Goal: Information Seeking & Learning: Learn about a topic

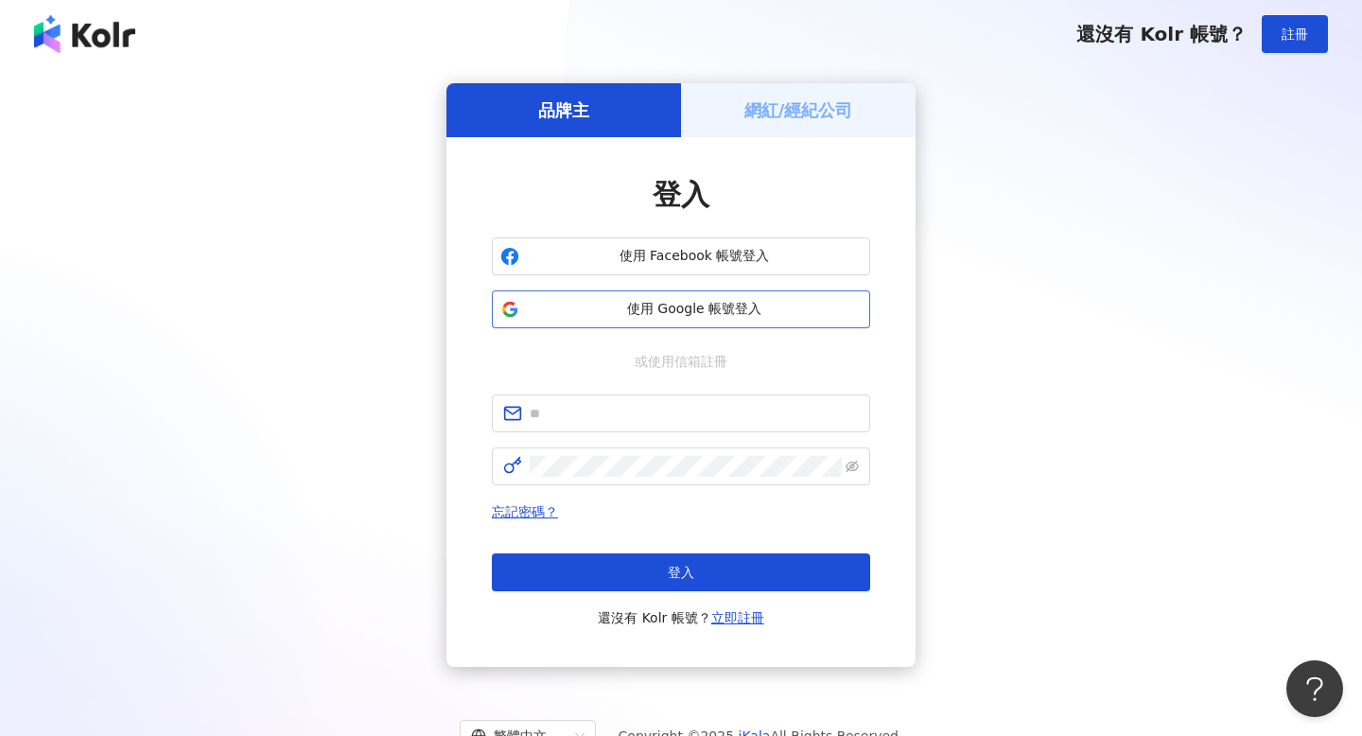
click at [749, 306] on span "使用 Google 帳號登入" at bounding box center [694, 309] width 335 height 19
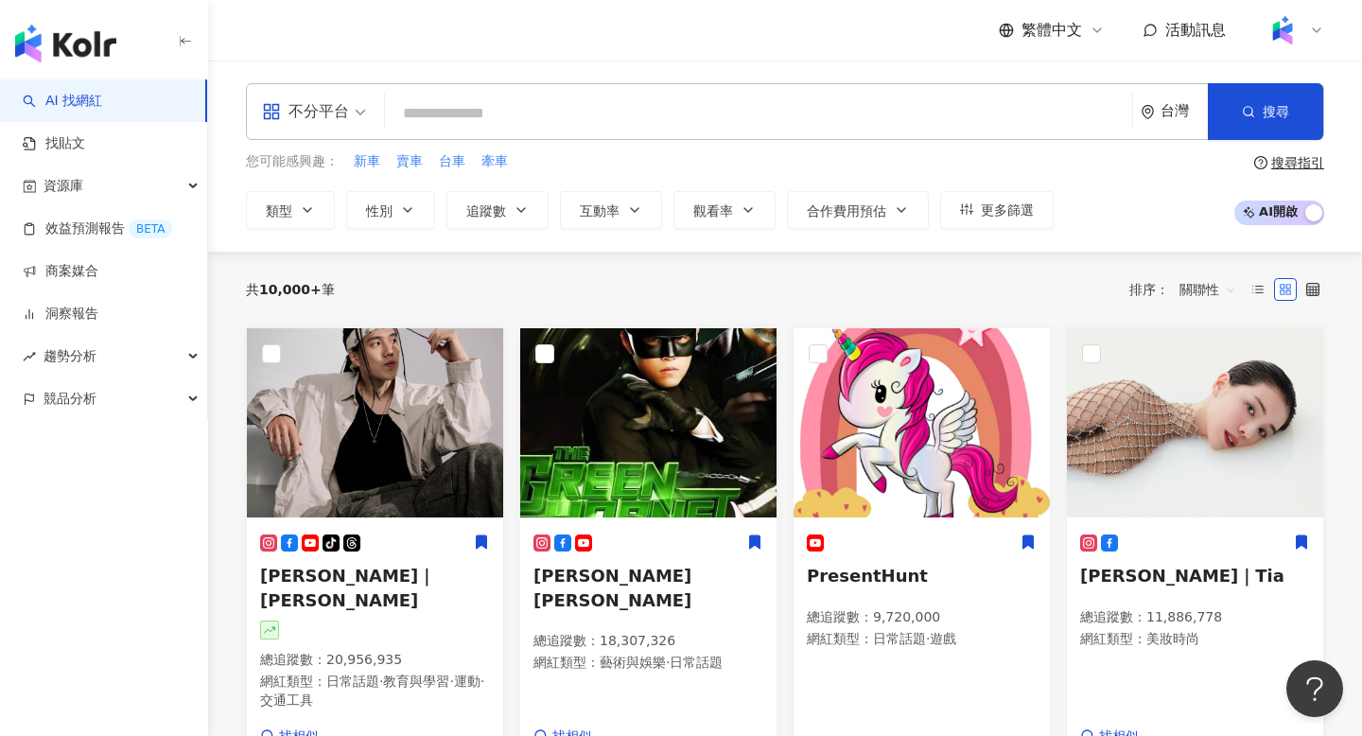
click at [530, 111] on input "search" at bounding box center [759, 114] width 732 height 36
paste input "**********"
type input "**********"
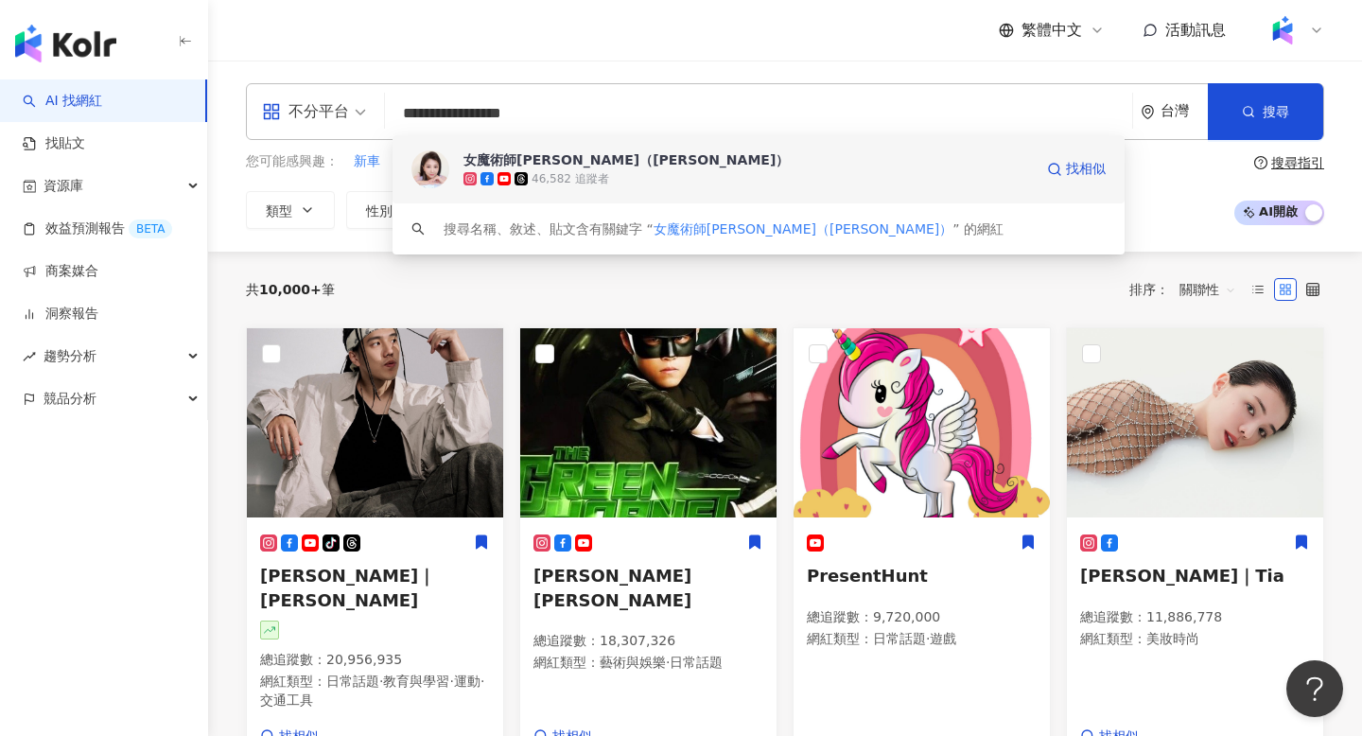
click at [437, 165] on img at bounding box center [430, 169] width 38 height 38
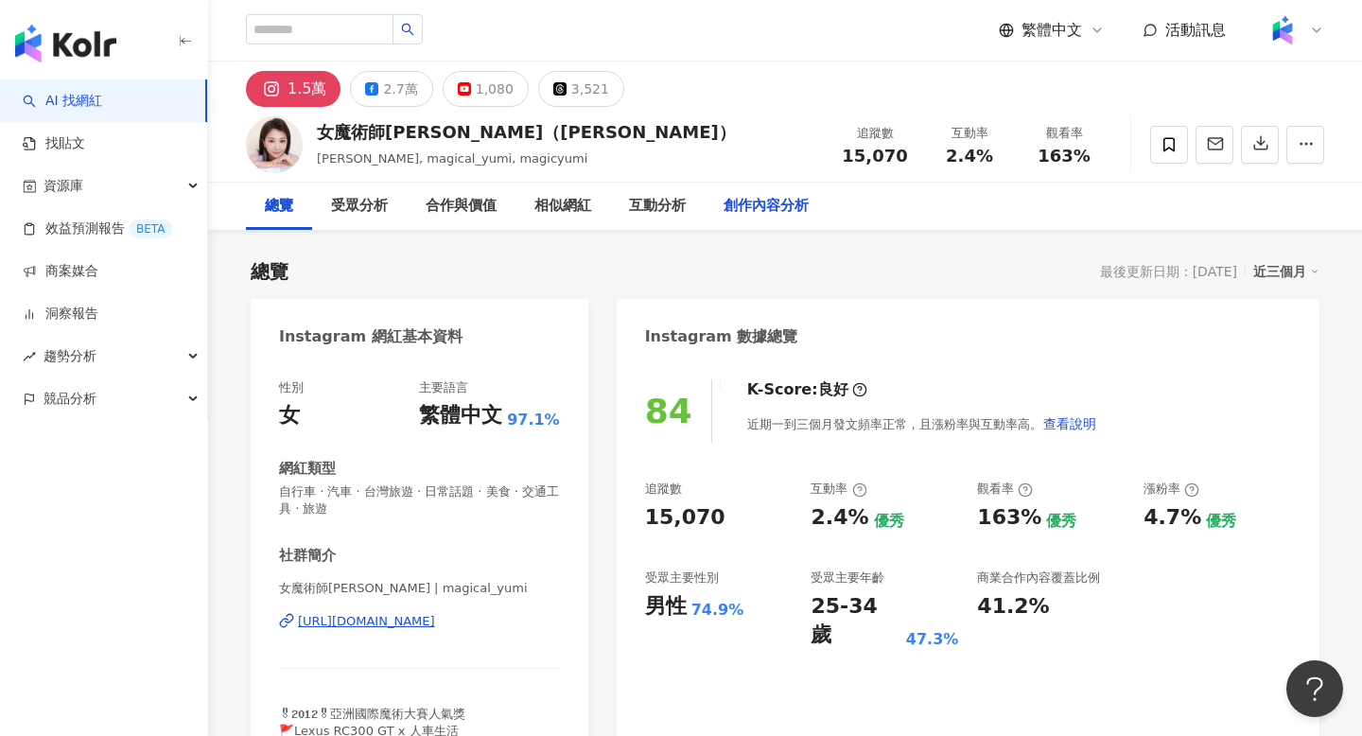
click at [785, 201] on div "創作內容分析" at bounding box center [766, 206] width 85 height 23
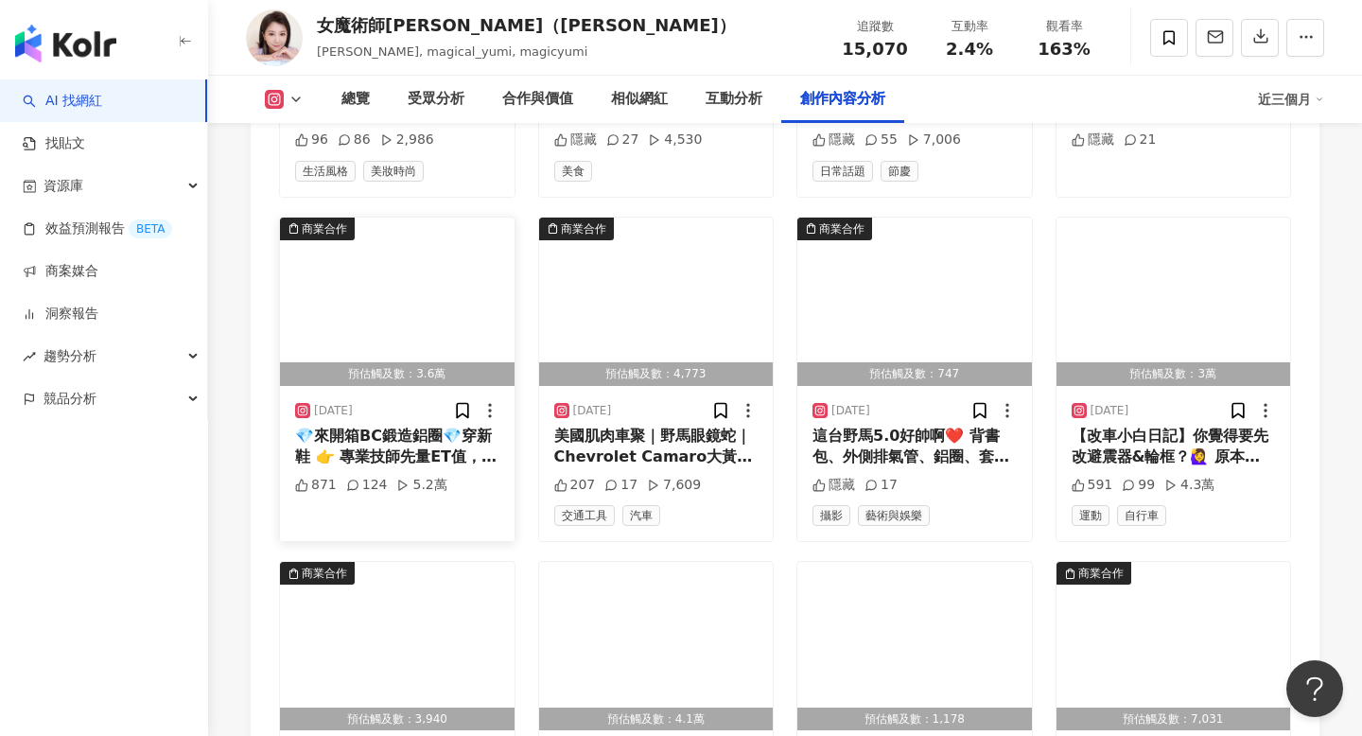
scroll to position [6511, 0]
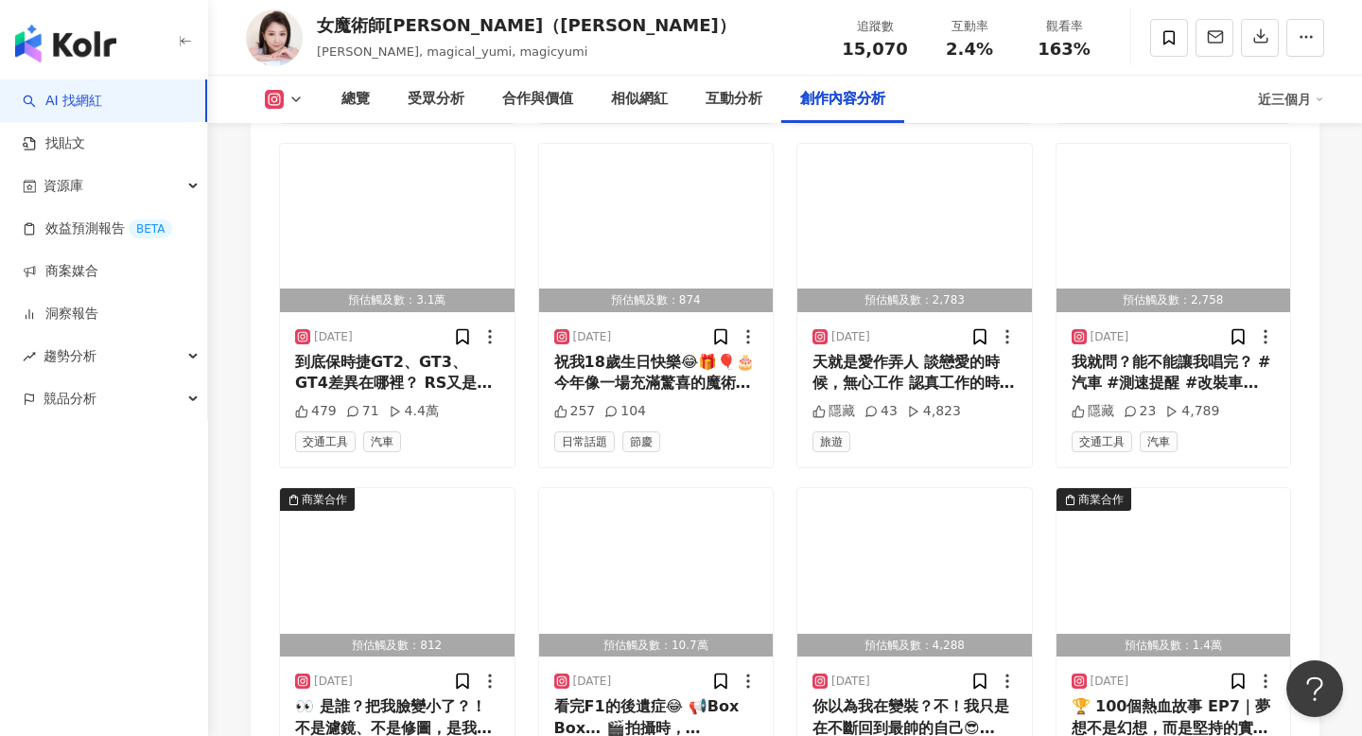
scroll to position [7568, 0]
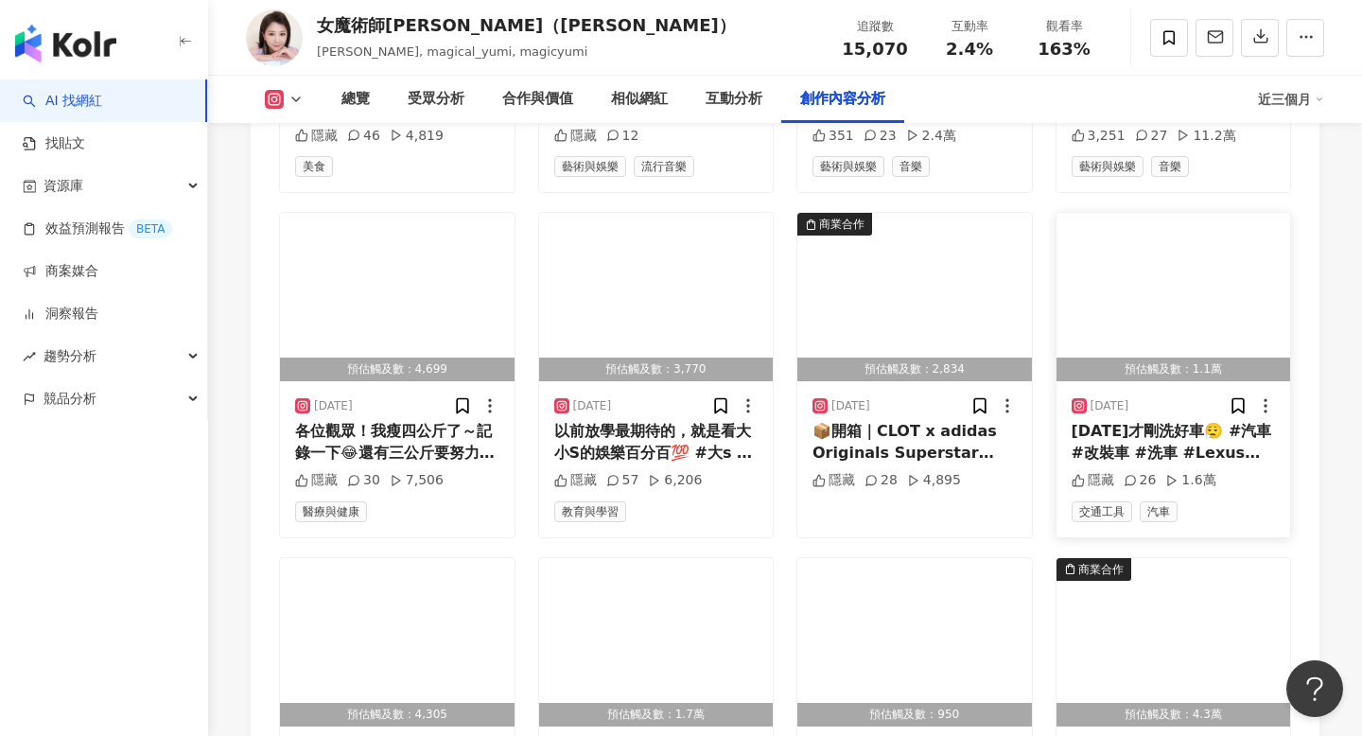
scroll to position [8547, 0]
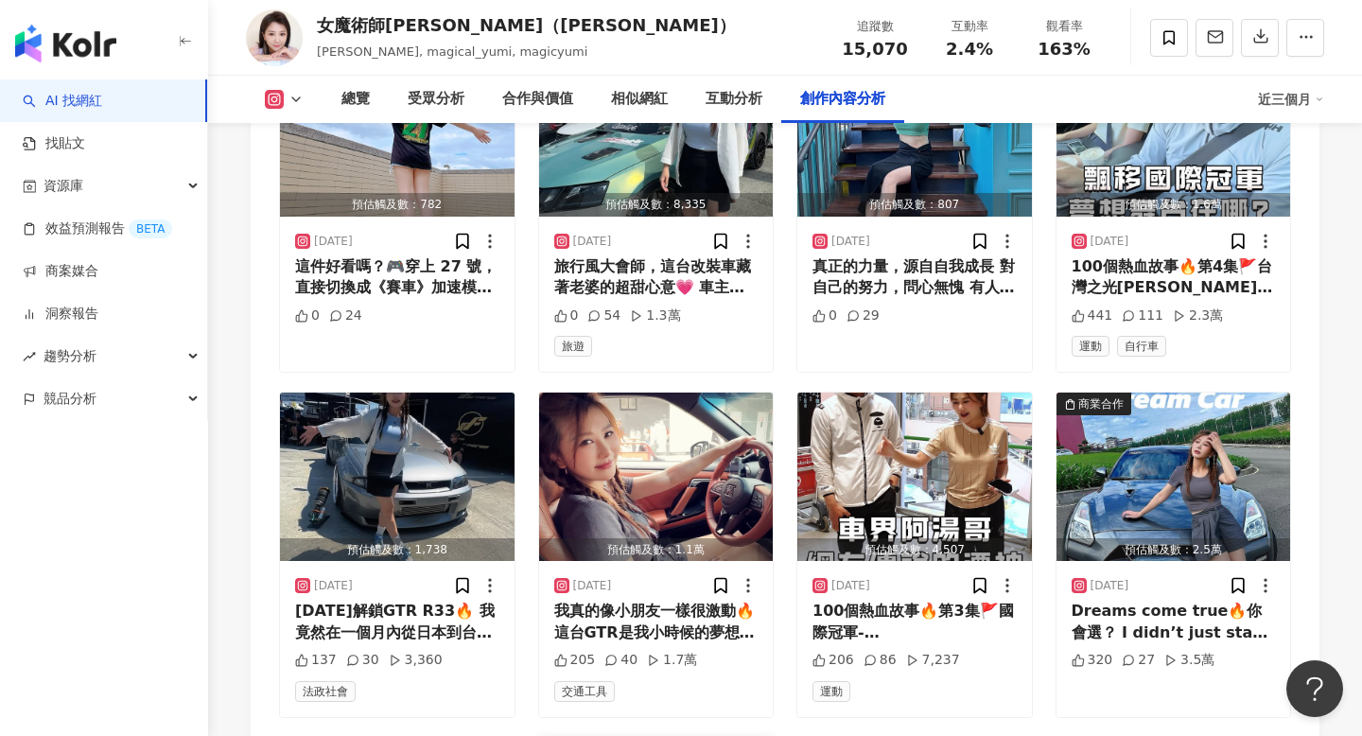
scroll to position [9778, 0]
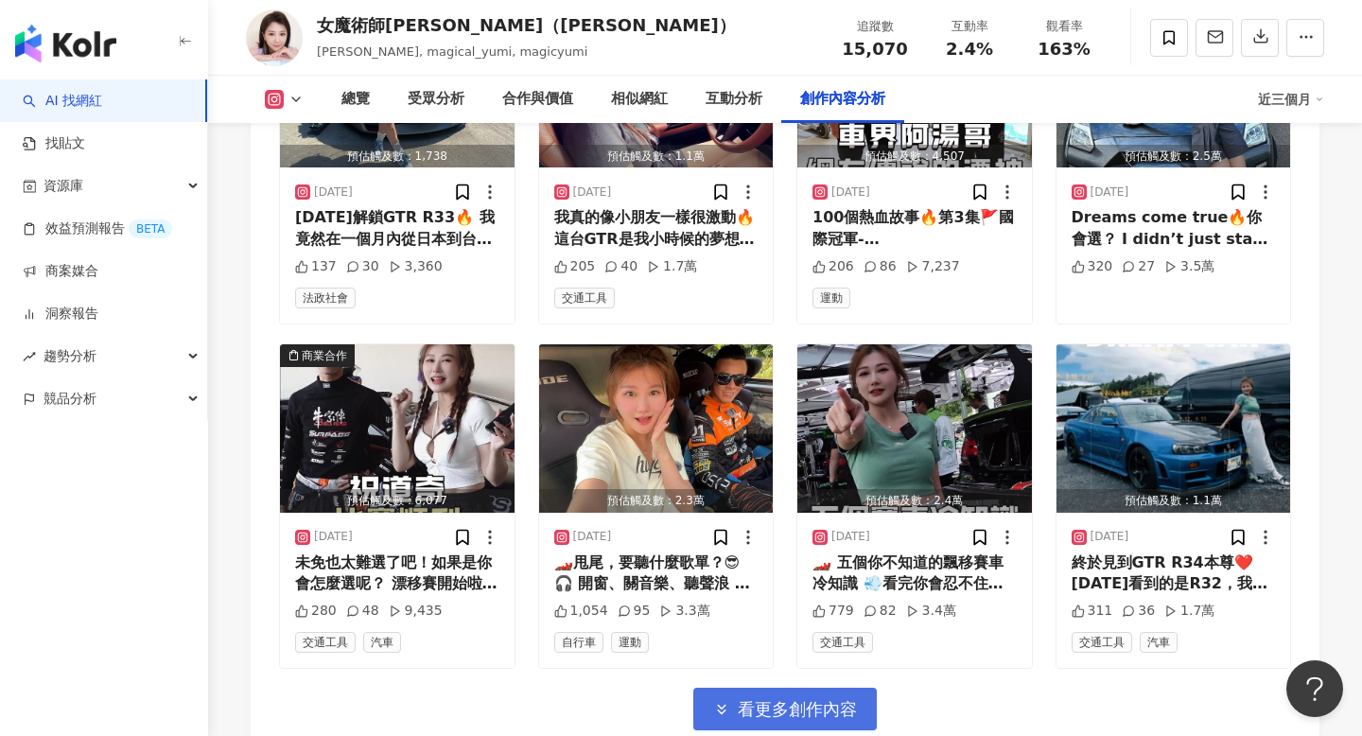
click at [798, 699] on span "看更多創作內容" at bounding box center [797, 709] width 119 height 21
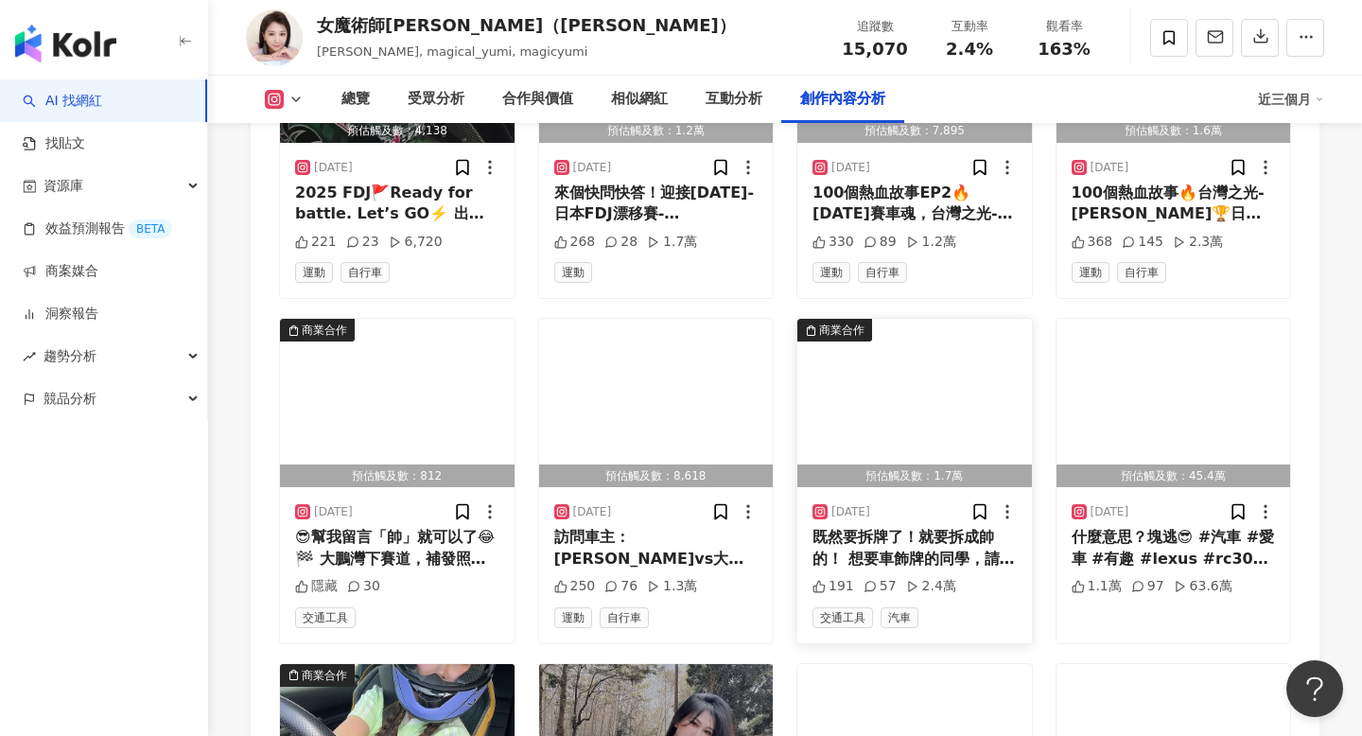
scroll to position [10510, 0]
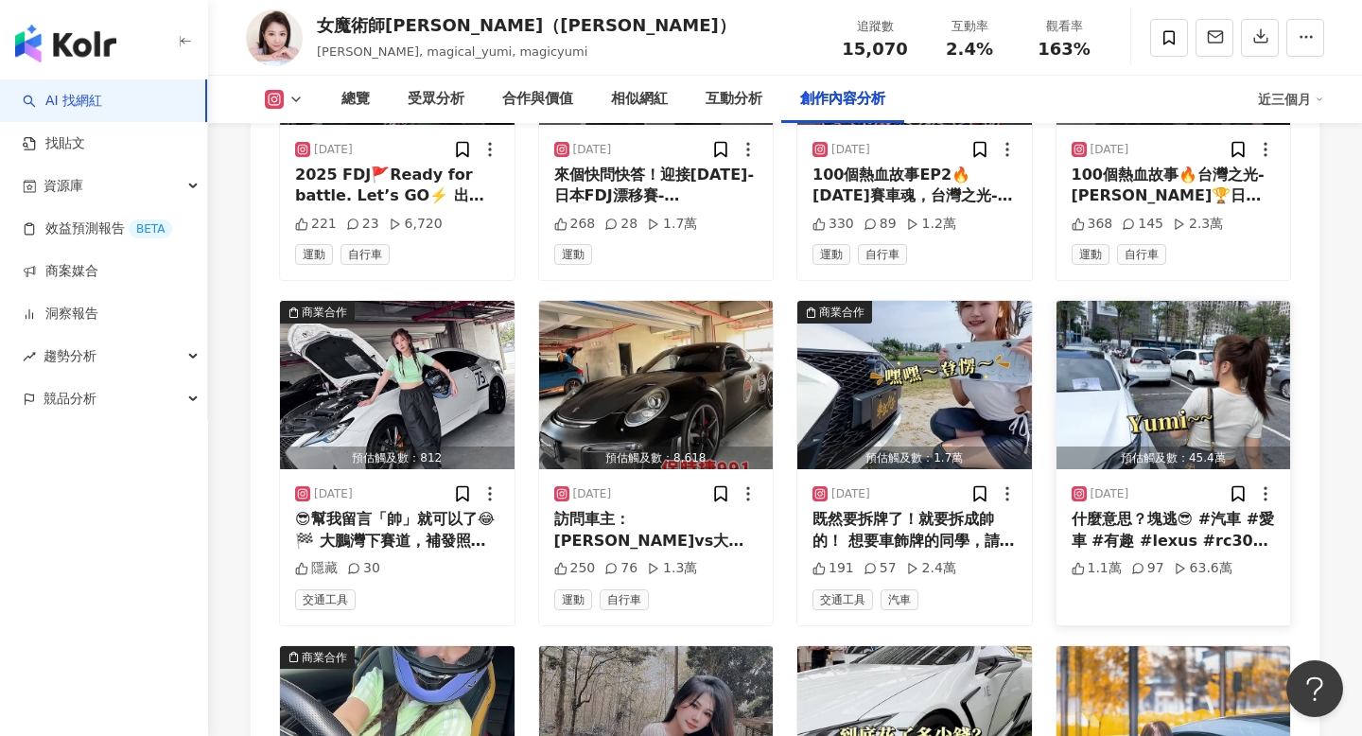
click at [1154, 484] on div "[DATE]" at bounding box center [1174, 493] width 204 height 19
click at [1141, 301] on img "button" at bounding box center [1174, 385] width 235 height 168
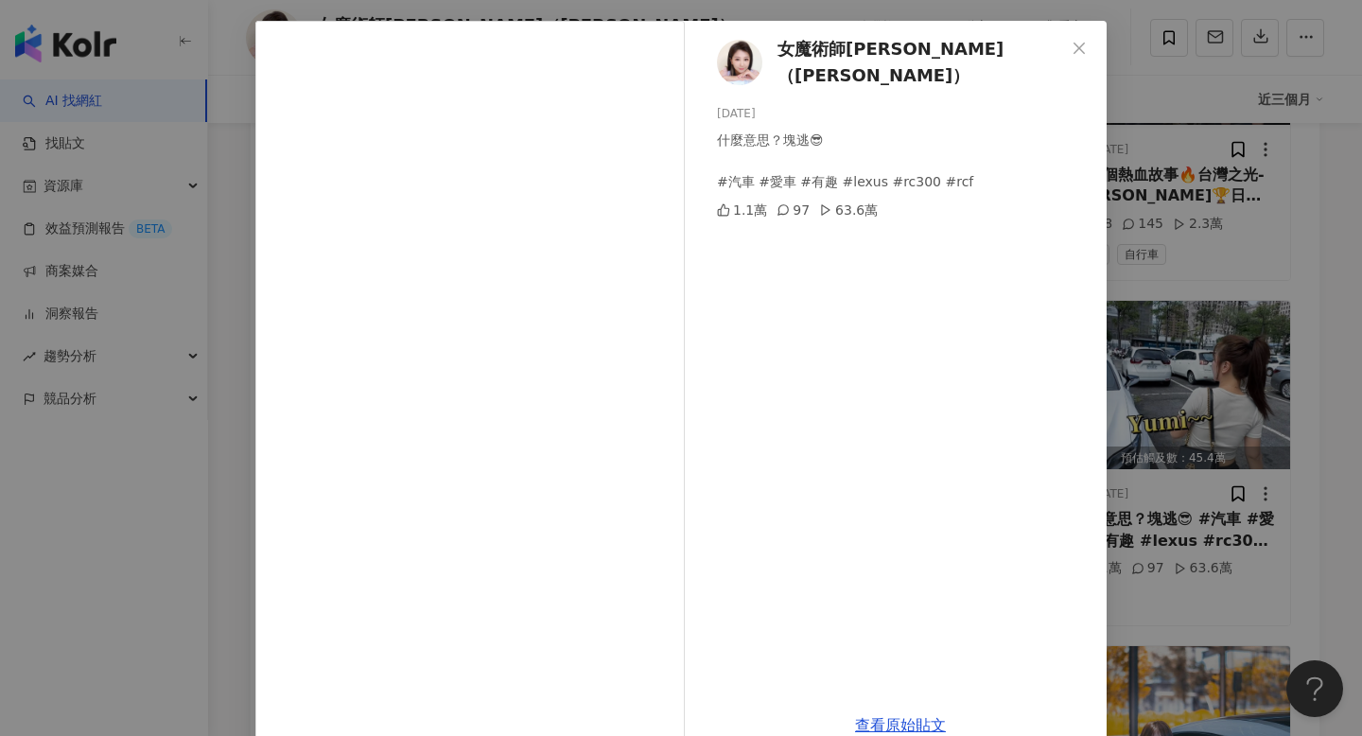
scroll to position [113, 0]
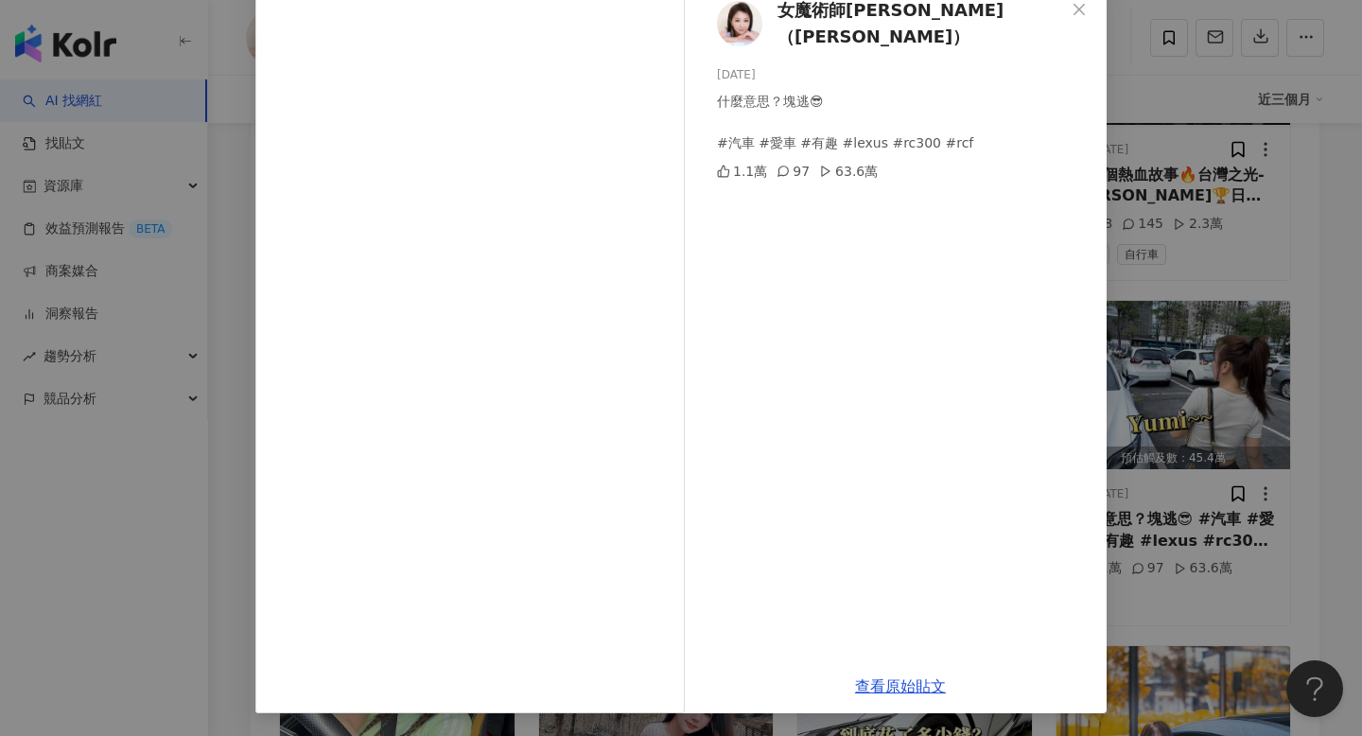
click at [1139, 473] on div "女魔術師[PERSON_NAME]（[PERSON_NAME]） [DATE] 什麼意思？塊逃😎 #汽車 #愛車 #有趣 #lexus #rc300 #rcf…" at bounding box center [681, 368] width 1362 height 736
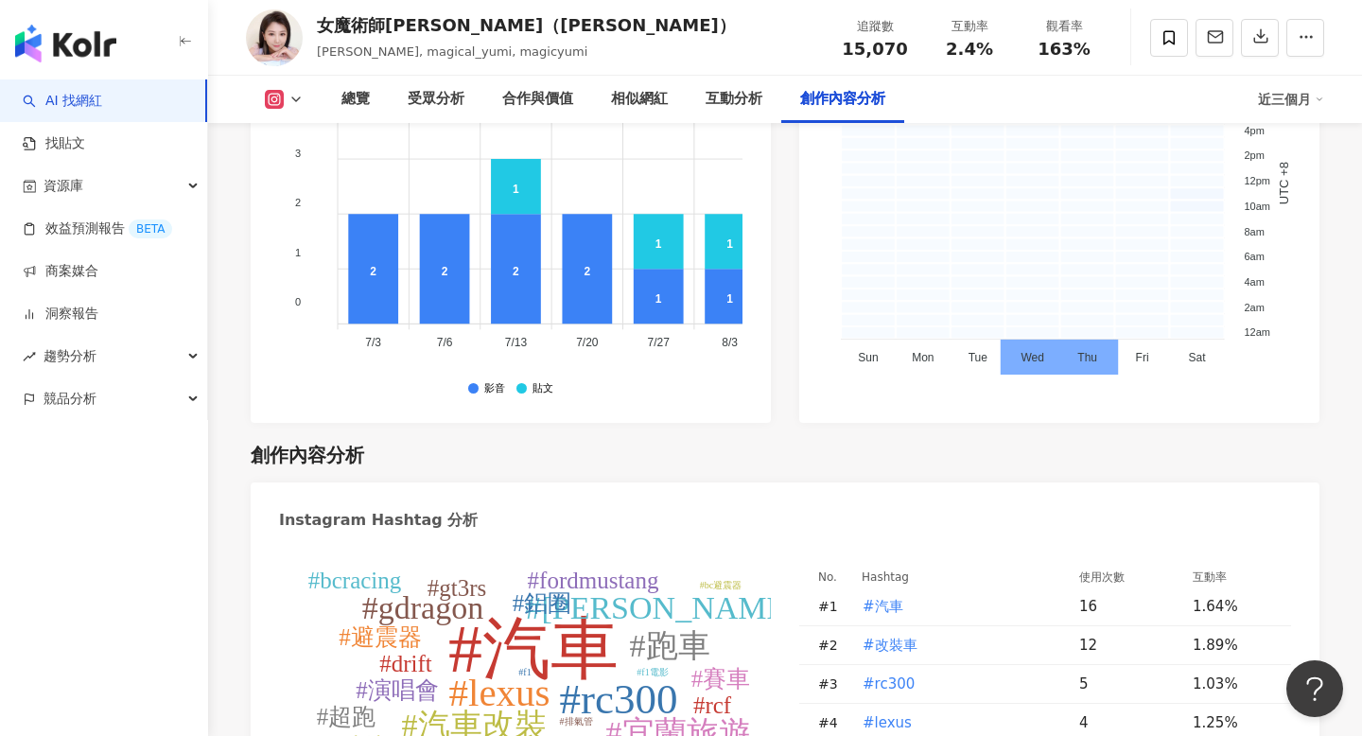
scroll to position [4706, 0]
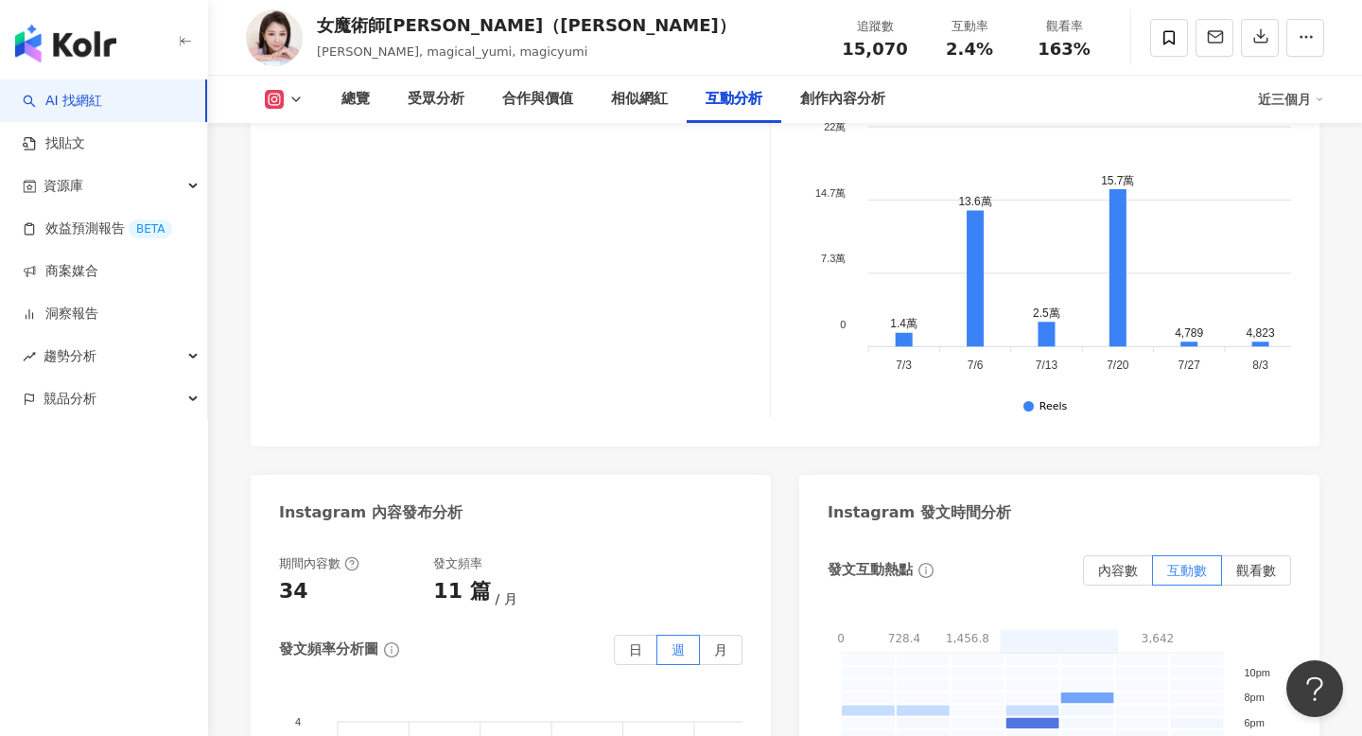
click at [284, 107] on button at bounding box center [284, 99] width 77 height 19
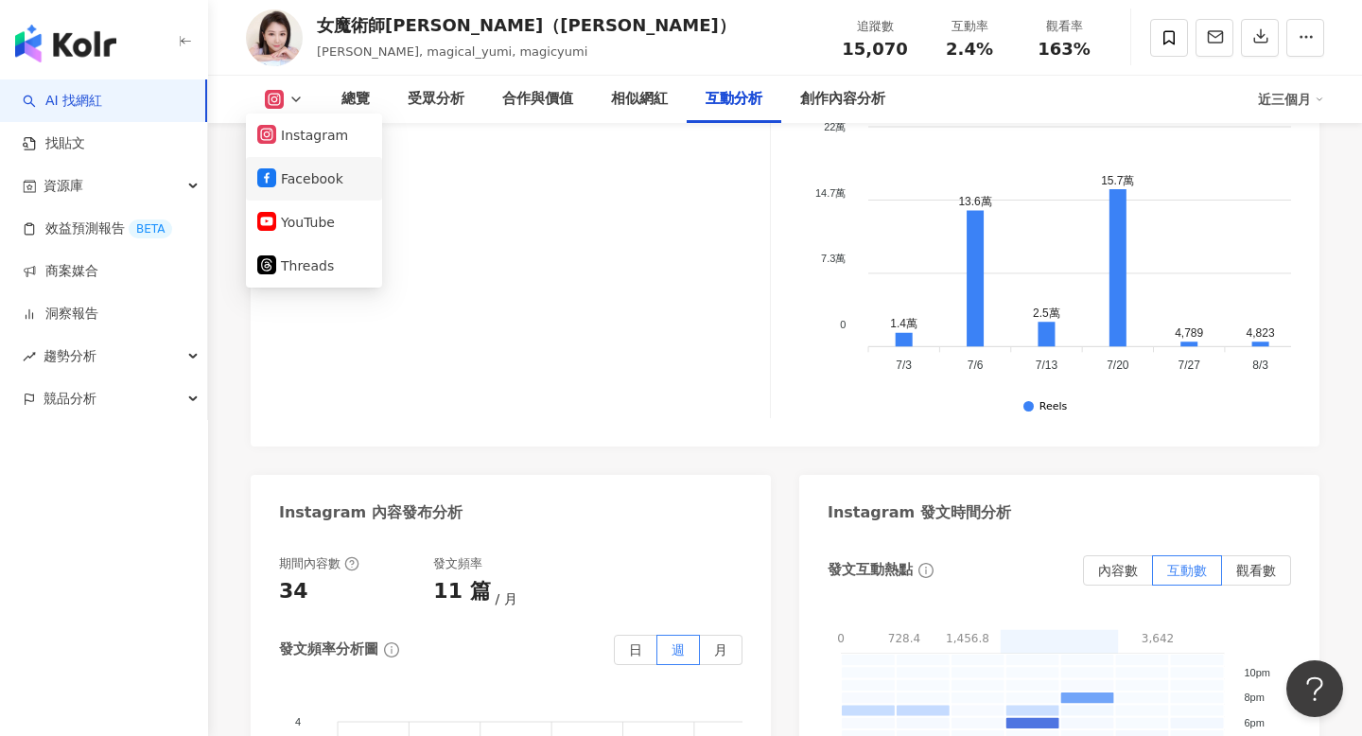
click at [298, 198] on li "Facebook" at bounding box center [314, 179] width 136 height 44
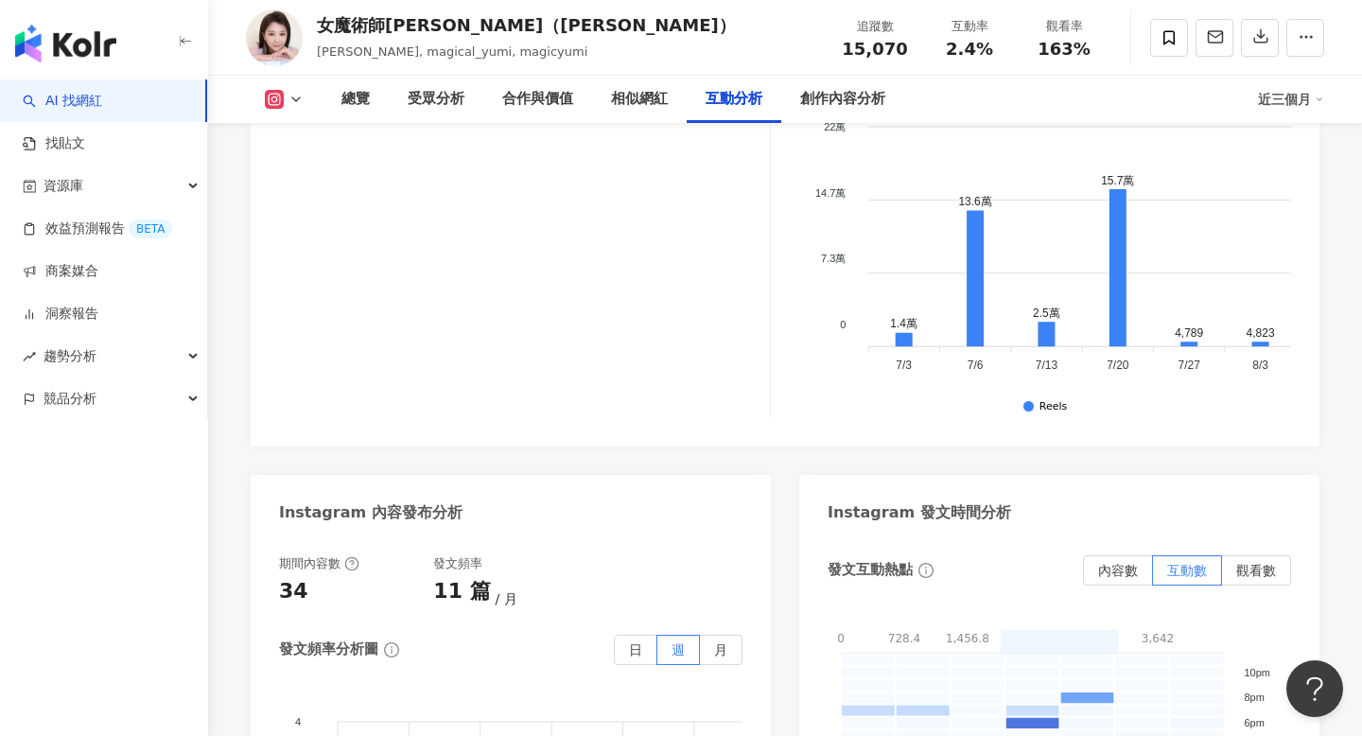
click at [289, 95] on icon at bounding box center [296, 99] width 15 height 15
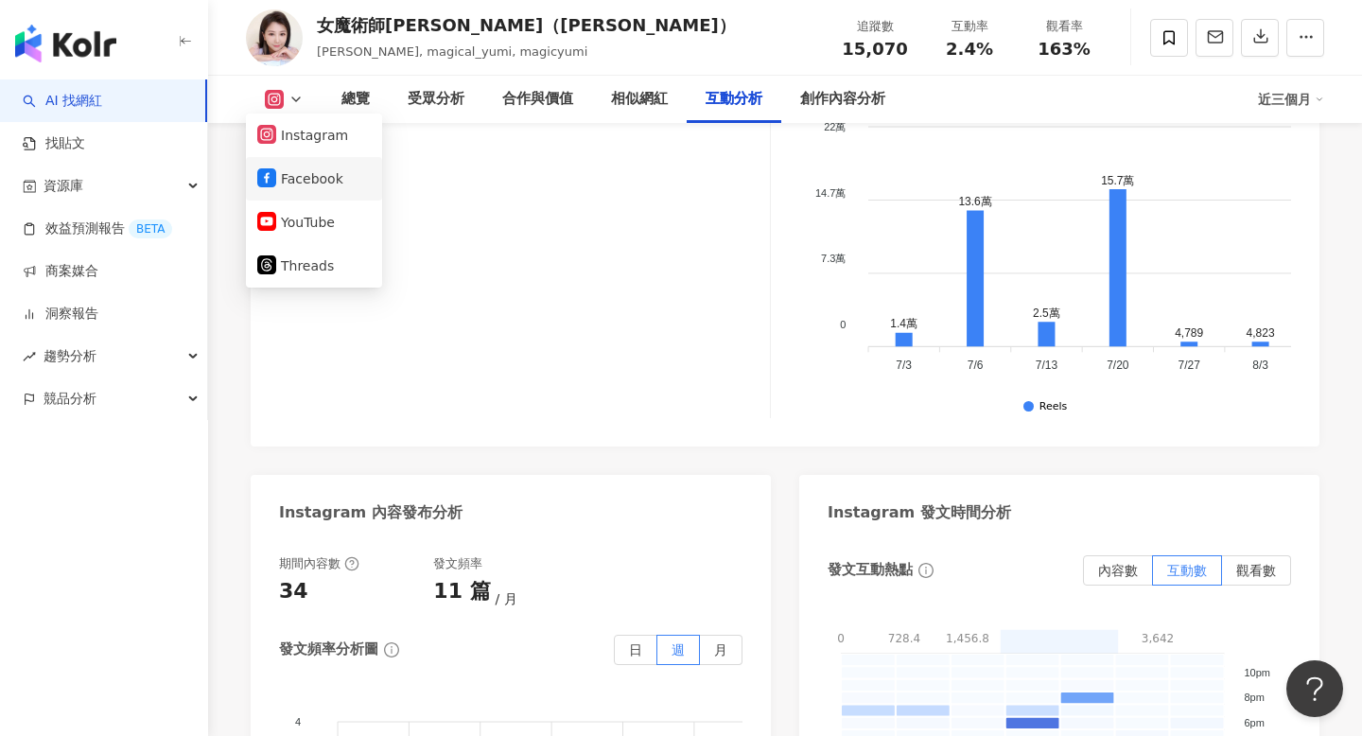
click at [285, 181] on button "Facebook" at bounding box center [314, 179] width 114 height 26
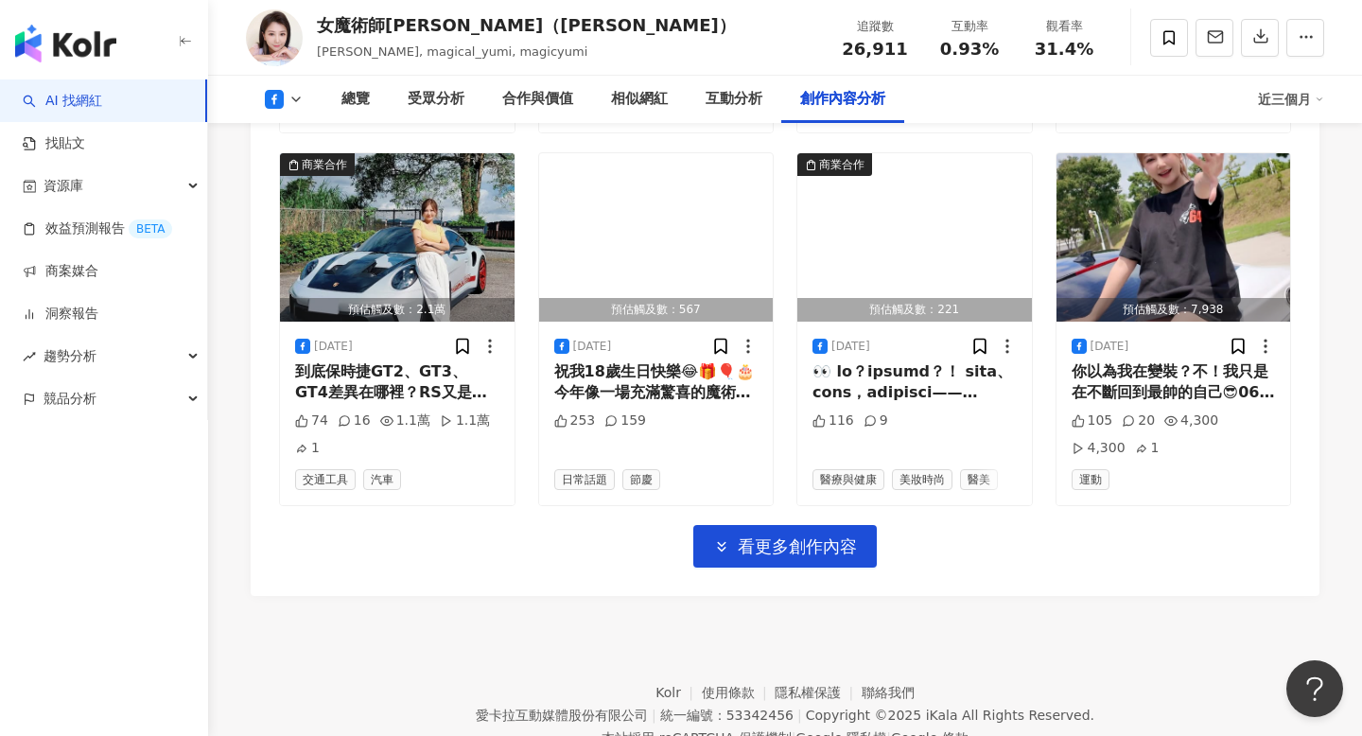
scroll to position [6014, 0]
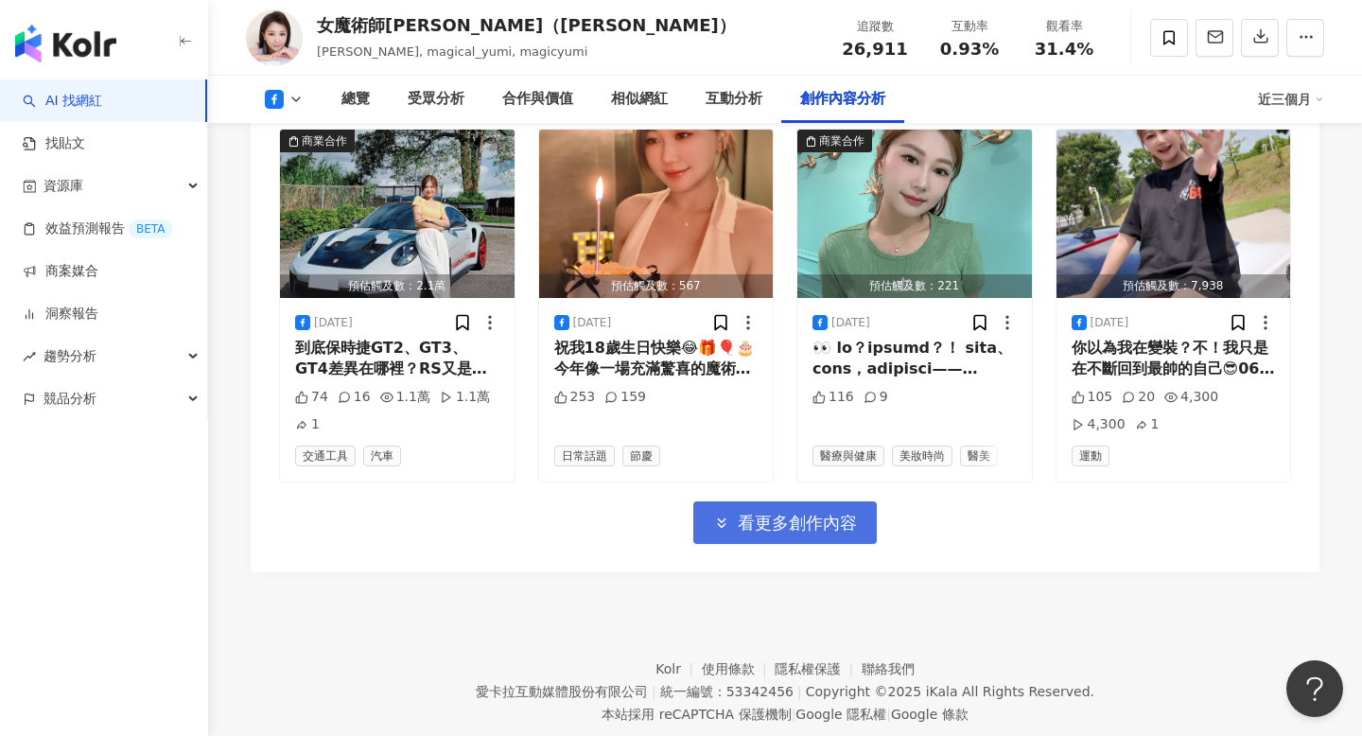
click at [822, 524] on span "看更多創作內容" at bounding box center [797, 523] width 119 height 21
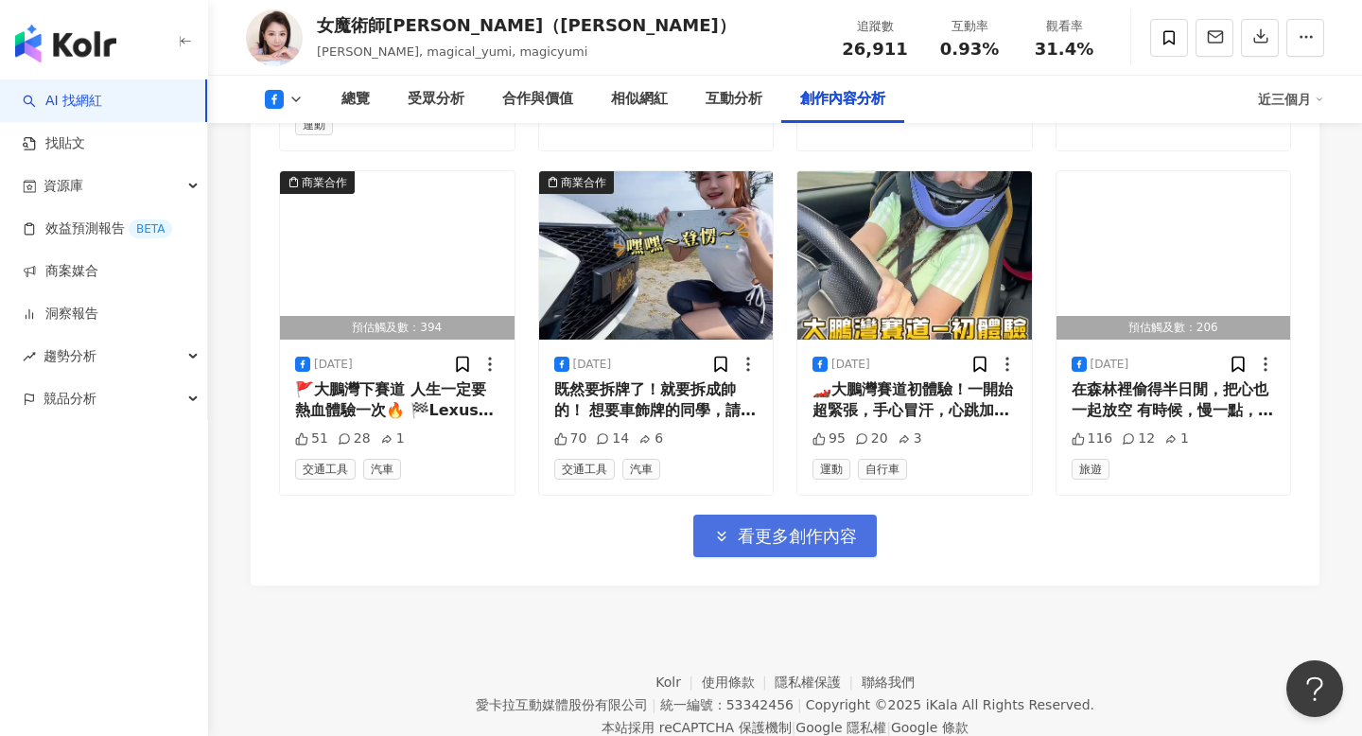
scroll to position [7151, 0]
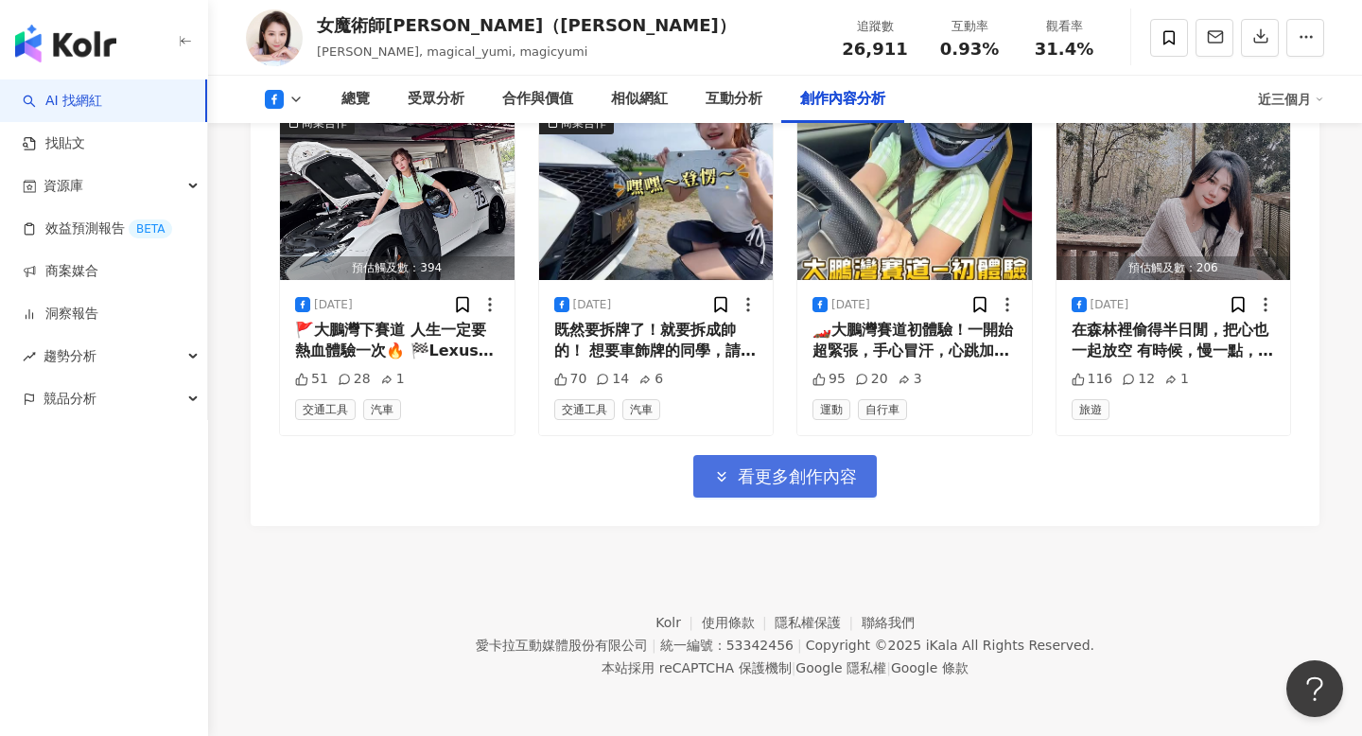
click at [817, 464] on button "看更多創作內容" at bounding box center [785, 476] width 184 height 43
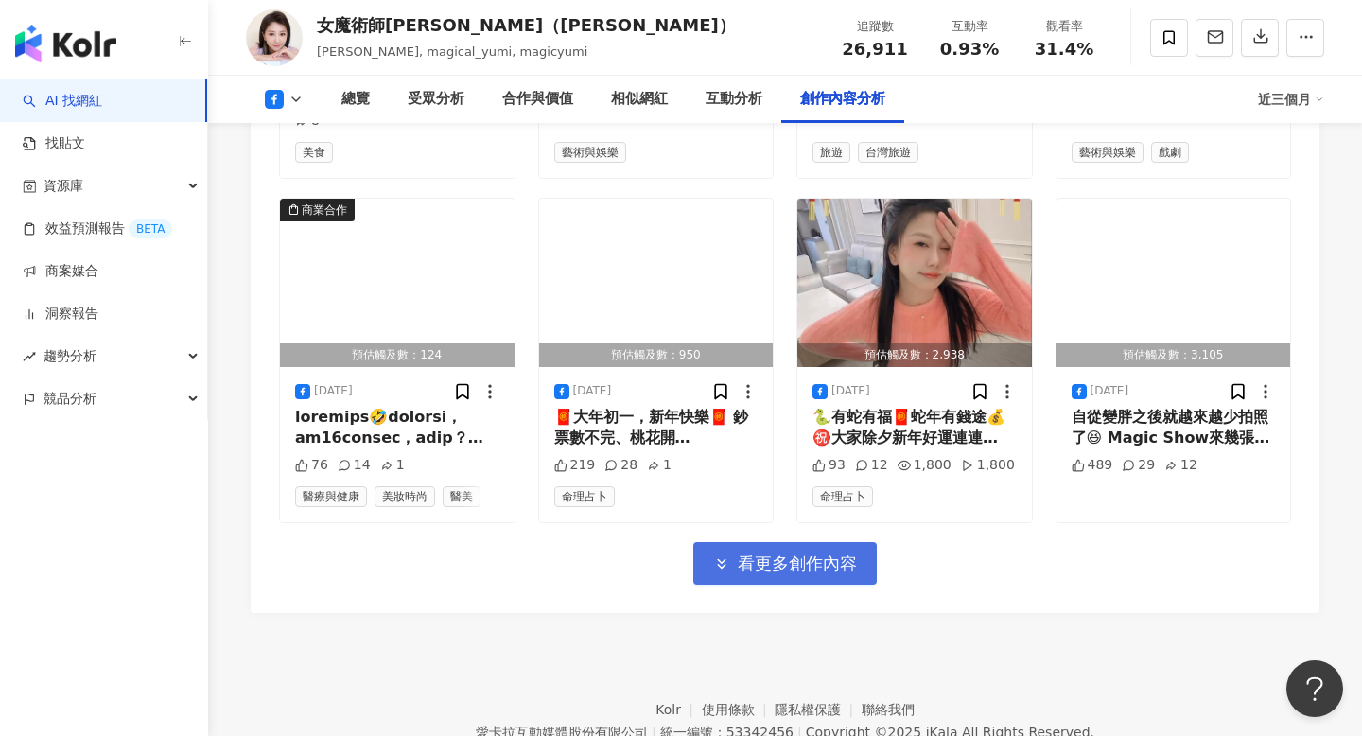
scroll to position [8139, 0]
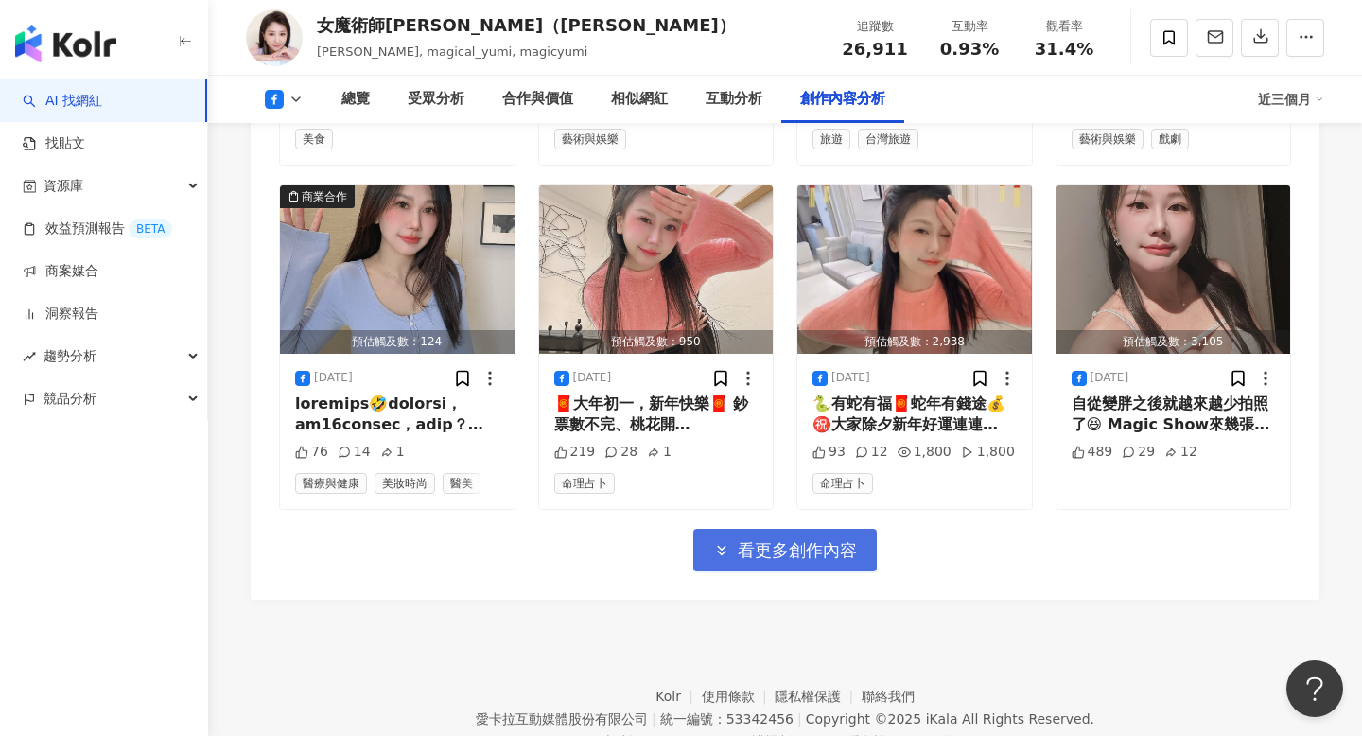
click at [803, 561] on button "看更多創作內容" at bounding box center [785, 550] width 184 height 43
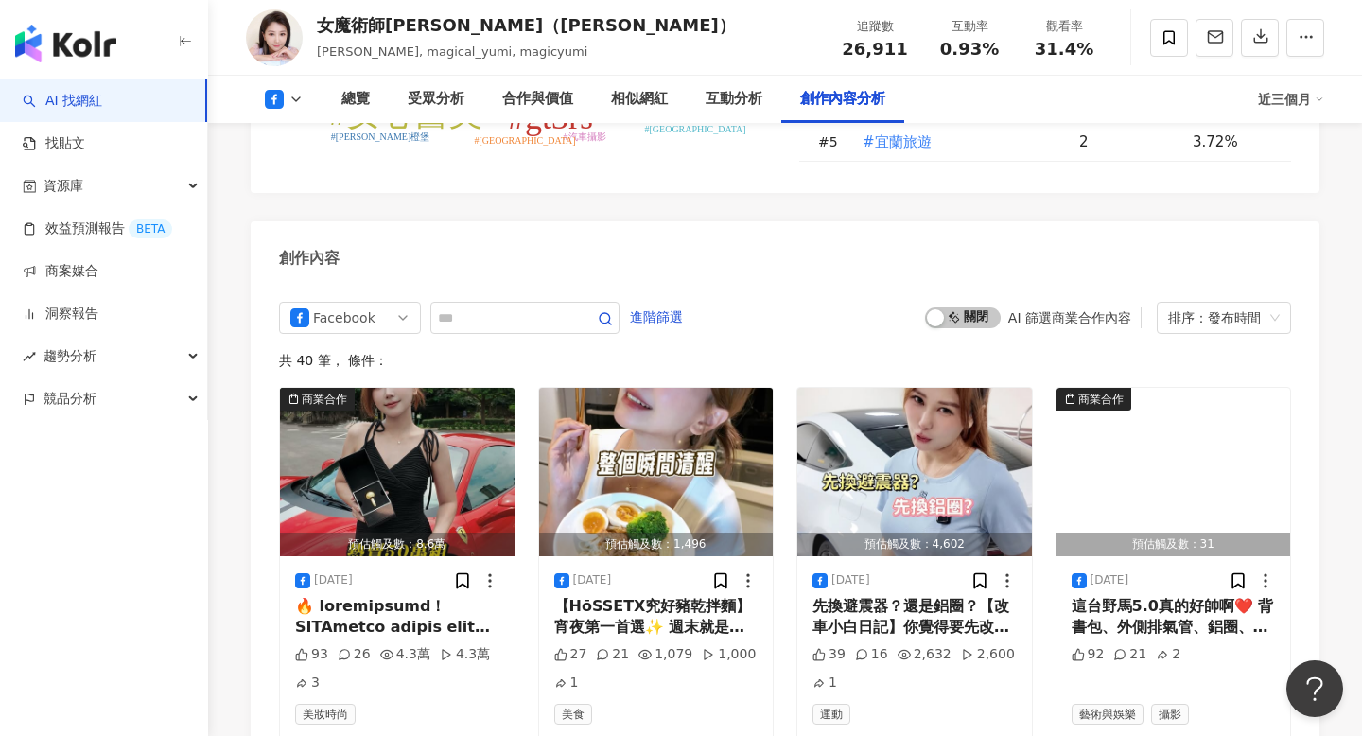
scroll to position [5046, 0]
